Goal: Task Accomplishment & Management: Use online tool/utility

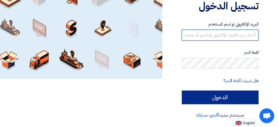
type input "[EMAIL_ADDRESS][DOMAIN_NAME]"
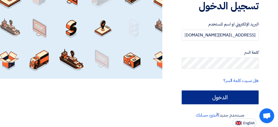
click at [219, 95] on input "الدخول" at bounding box center [220, 97] width 77 height 14
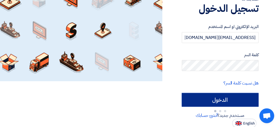
scroll to position [48, 0]
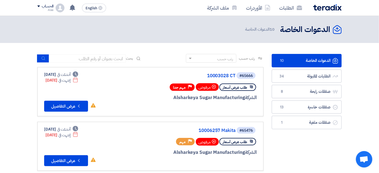
drag, startPoint x: 275, startPoint y: 1, endPoint x: 247, endPoint y: 41, distance: 48.8
click at [247, 41] on header "الدعوات الخاصة الدعوات الخاصة 10 الدعوات الخاصة" at bounding box center [189, 29] width 379 height 27
click at [280, 80] on link "الطلبات المقبولة الطلبات المقبولة 34" at bounding box center [307, 76] width 70 height 13
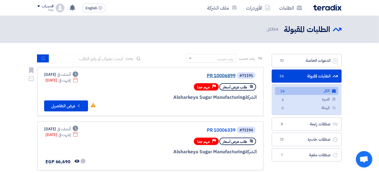
click at [221, 76] on link "PR 10006899" at bounding box center [181, 75] width 110 height 5
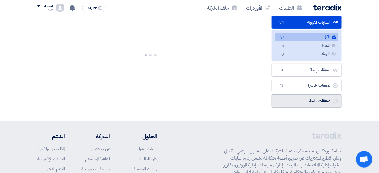
scroll to position [25, 0]
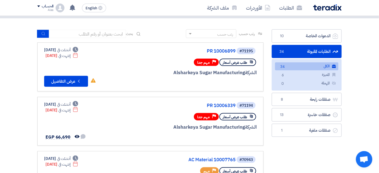
click at [280, 54] on link "الطلبات المقبولة الطلبات المقبولة 34" at bounding box center [307, 51] width 70 height 13
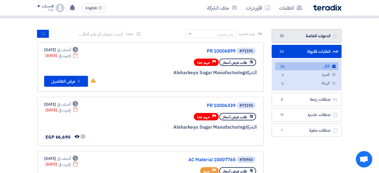
click at [280, 32] on link "الدعوات الخاصة الدعوات الخاصة 10" at bounding box center [307, 35] width 70 height 13
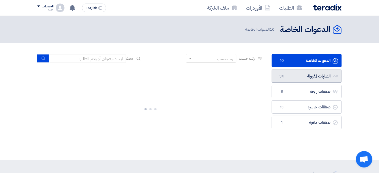
click at [280, 73] on link "الطلبات المقبولة الطلبات المقبولة 34" at bounding box center [307, 76] width 70 height 13
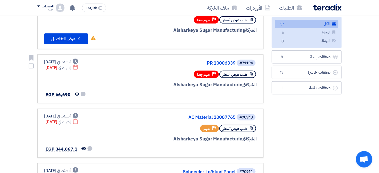
scroll to position [75, 0]
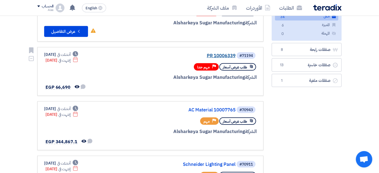
click at [228, 54] on link "PR 10006339" at bounding box center [181, 55] width 110 height 5
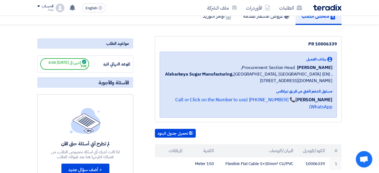
scroll to position [25, 0]
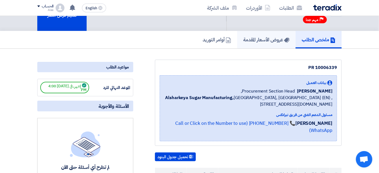
click at [249, 40] on h5 "عروض الأسعار المقدمة" at bounding box center [266, 39] width 46 height 6
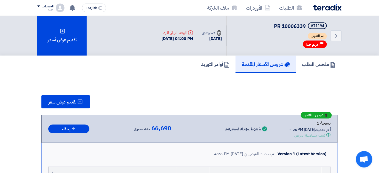
click at [280, 6] on img at bounding box center [327, 7] width 29 height 6
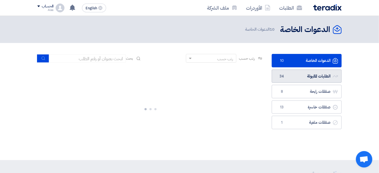
click at [280, 74] on link "الطلبات المقبولة الطلبات المقبولة 34" at bounding box center [307, 76] width 70 height 13
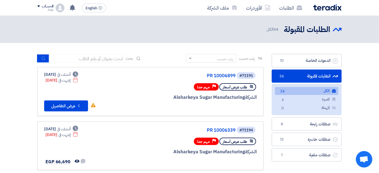
click at [280, 6] on img at bounding box center [327, 7] width 29 height 6
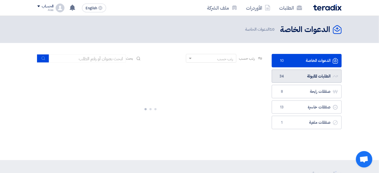
click at [280, 82] on link "الطلبات المقبولة الطلبات المقبولة 34" at bounding box center [307, 76] width 70 height 13
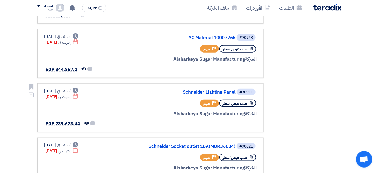
scroll to position [149, 0]
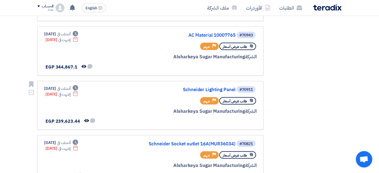
click at [209, 86] on div "#70911 Schneider Lighting Panel" at bounding box center [191, 90] width 132 height 8
click at [208, 87] on link "Schneider Lighting Panel" at bounding box center [181, 89] width 110 height 5
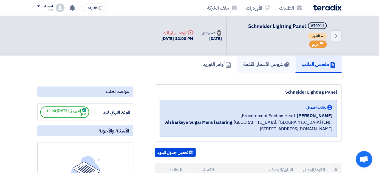
click at [280, 61] on h5 "عروض الأسعار المقدمة" at bounding box center [266, 64] width 46 height 6
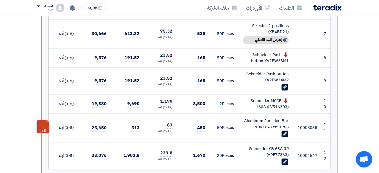
scroll to position [349, 0]
